Goal: Task Accomplishment & Management: Use online tool/utility

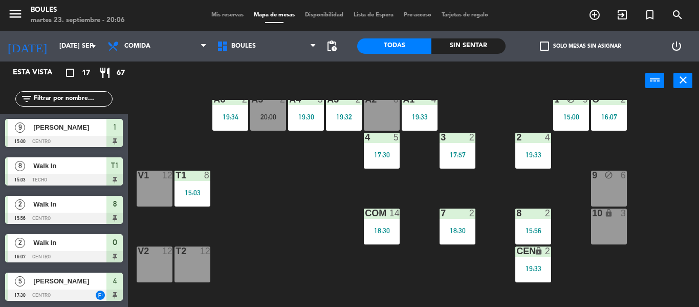
scroll to position [62, 0]
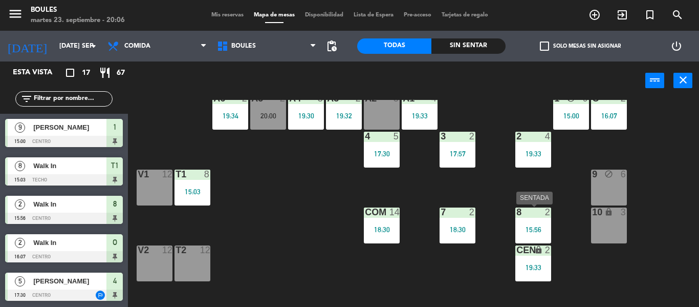
click at [534, 229] on div "15:56" at bounding box center [534, 229] width 36 height 7
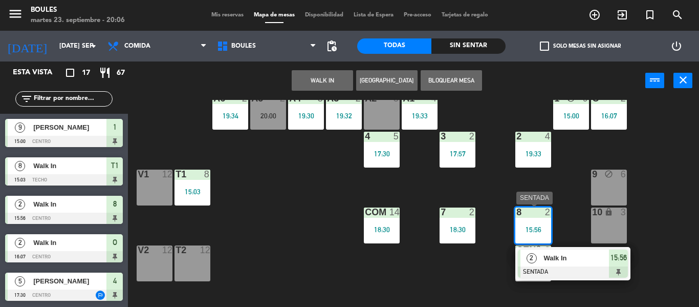
click at [553, 271] on div at bounding box center [573, 271] width 110 height 11
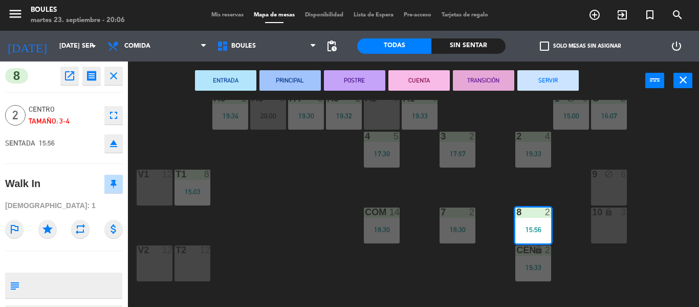
click at [539, 86] on button "SERVIR" at bounding box center [548, 80] width 61 height 20
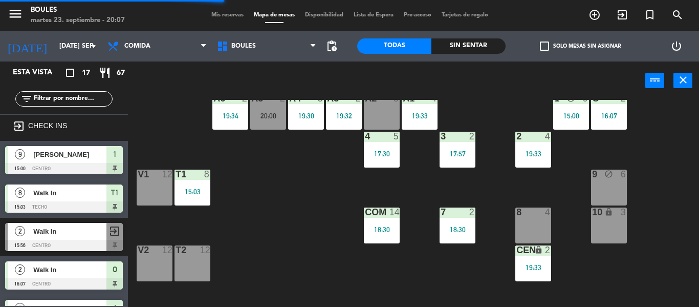
scroll to position [0, 0]
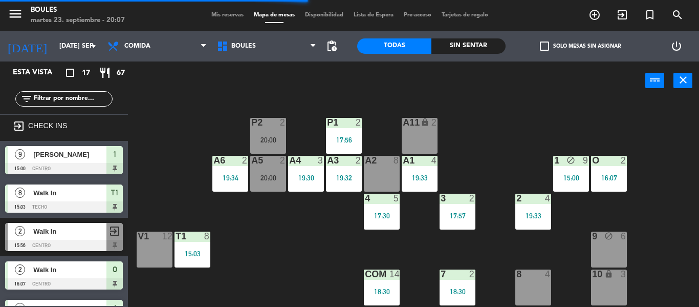
click at [256, 179] on div "20:00" at bounding box center [268, 177] width 36 height 7
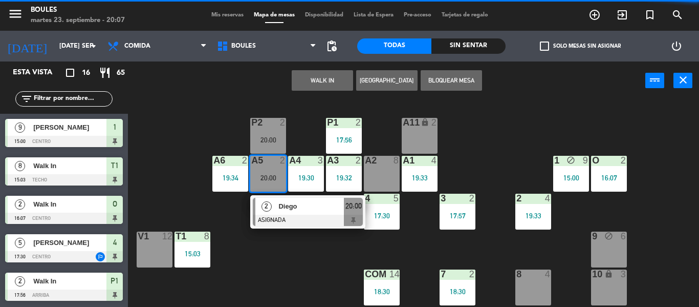
click at [535, 292] on div "8 4" at bounding box center [534, 287] width 36 height 36
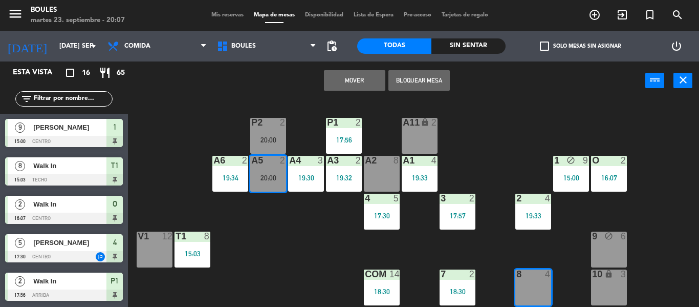
click at [341, 78] on button "Mover" at bounding box center [354, 80] width 61 height 20
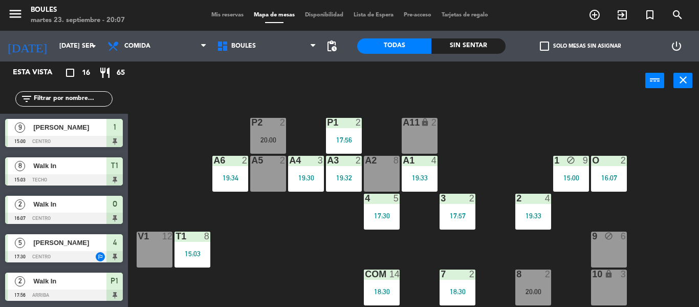
click at [271, 171] on div "A5 2" at bounding box center [268, 174] width 36 height 36
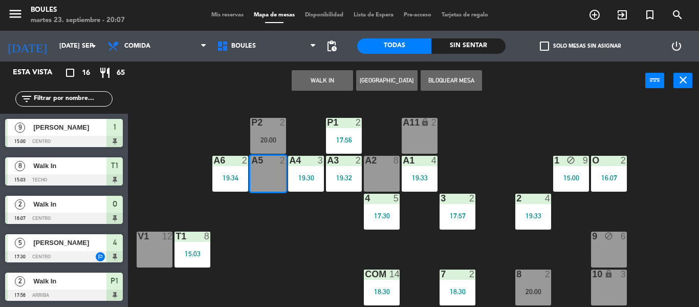
click at [326, 84] on button "WALK IN" at bounding box center [322, 80] width 61 height 20
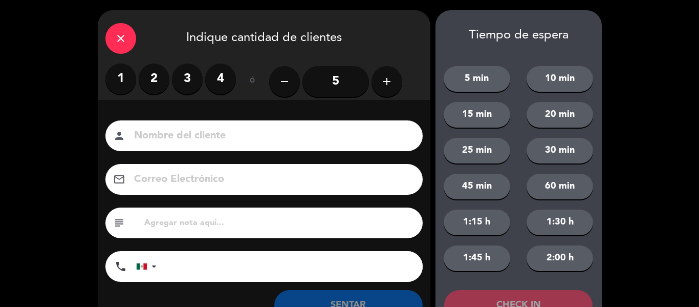
click at [153, 79] on label "2" at bounding box center [154, 78] width 31 height 31
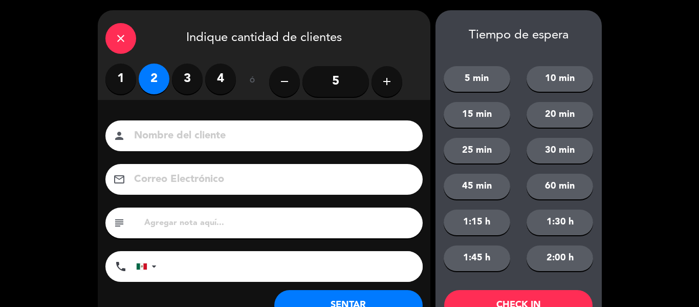
scroll to position [39, 0]
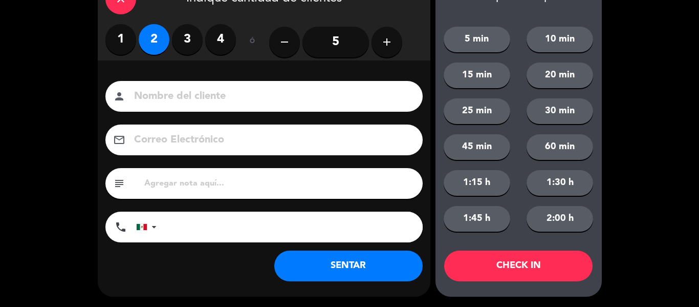
click at [327, 263] on button "SENTAR" at bounding box center [348, 265] width 148 height 31
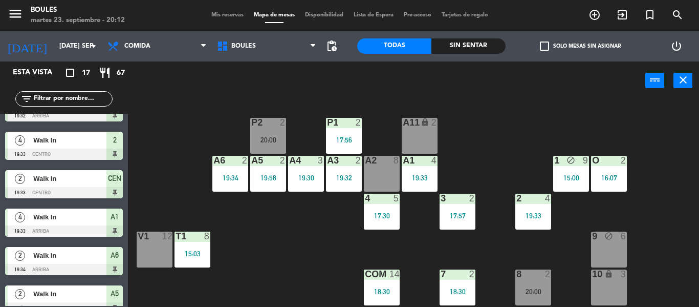
scroll to position [461, 0]
